Goal: Find specific page/section: Find specific page/section

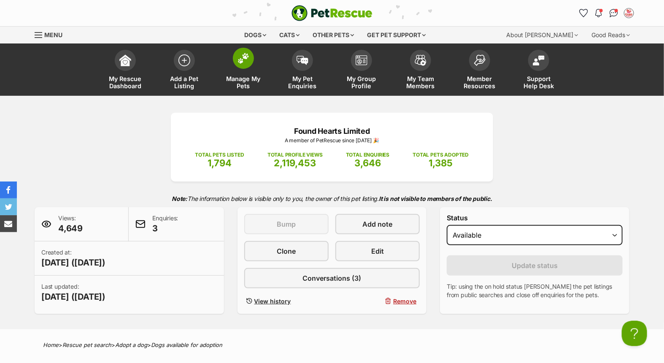
click at [246, 67] on span at bounding box center [243, 58] width 21 height 21
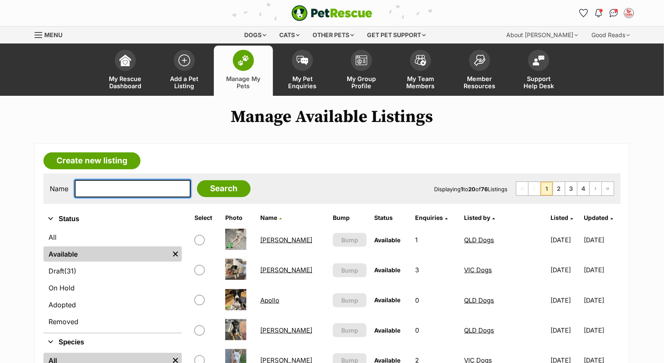
click at [143, 190] on input "text" at bounding box center [133, 189] width 116 height 18
type input "[PERSON_NAME]"
click at [197, 180] on input "Search" at bounding box center [224, 188] width 54 height 17
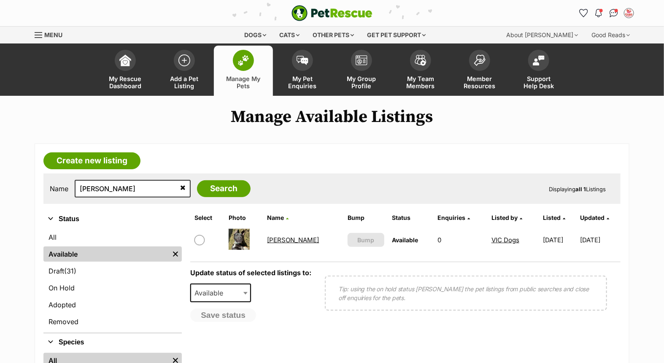
click at [271, 239] on link "[PERSON_NAME]" at bounding box center [293, 240] width 52 height 8
